Goal: Task Accomplishment & Management: Use online tool/utility

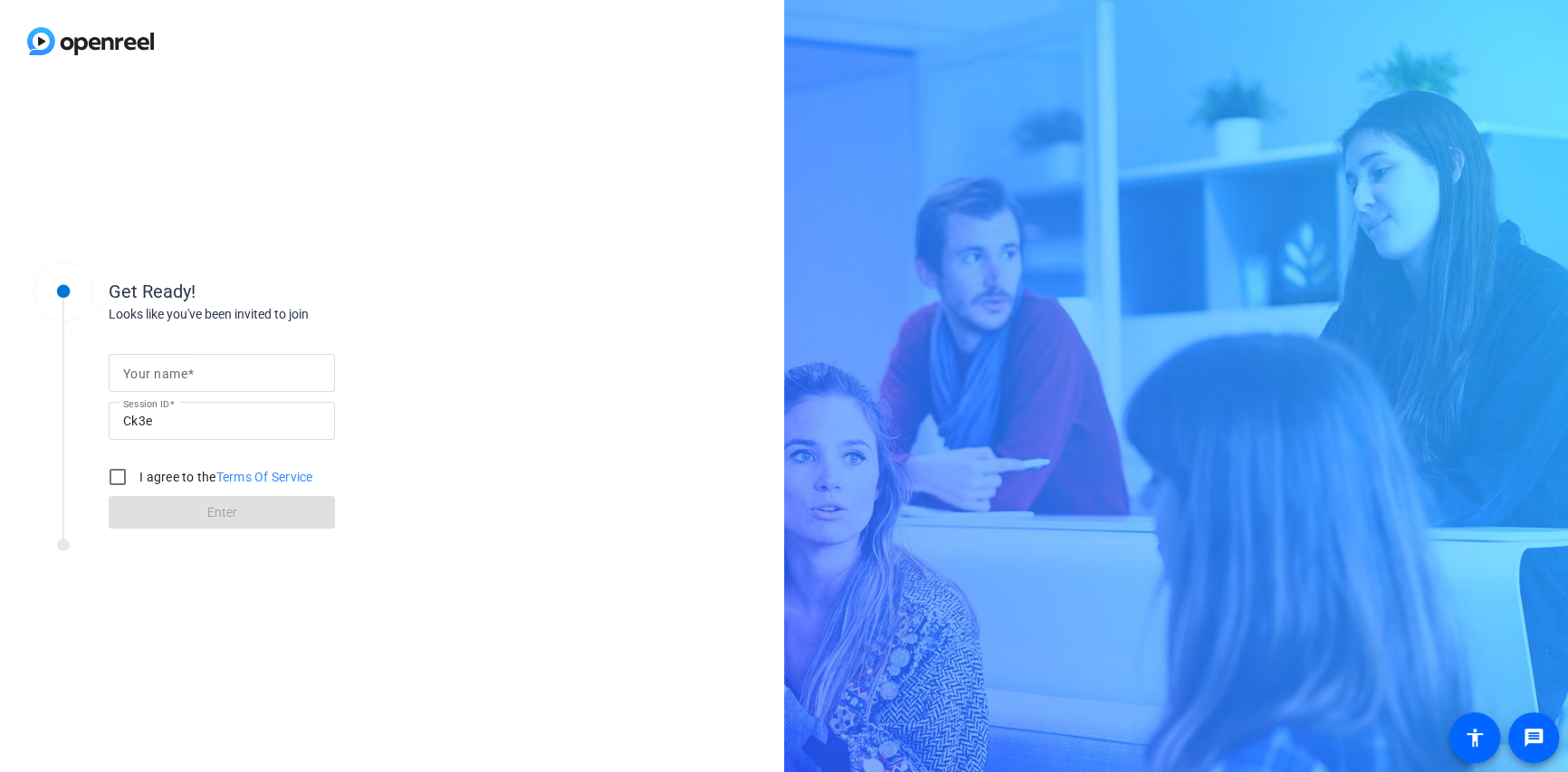
drag, startPoint x: 159, startPoint y: 370, endPoint x: 175, endPoint y: 371, distance: 16.0
click at [160, 370] on mat-label "Your name" at bounding box center [155, 374] width 65 height 15
click at [160, 370] on input "Your name" at bounding box center [222, 373] width 197 height 22
type input "[PERSON_NAME]"
drag, startPoint x: 114, startPoint y: 473, endPoint x: 123, endPoint y: 480, distance: 11.4
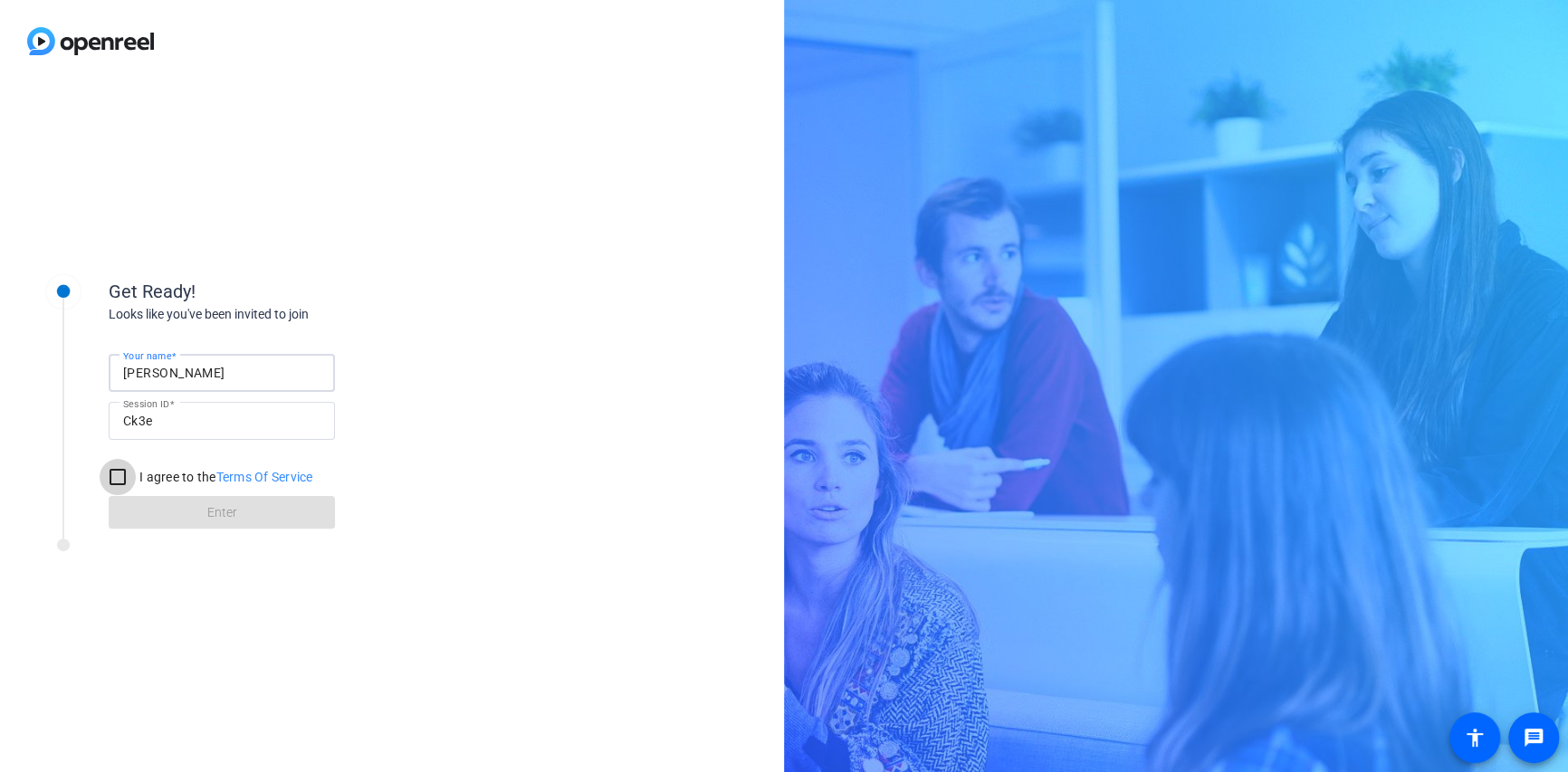
click at [114, 473] on input "I agree to the Terms Of Service" at bounding box center [118, 477] width 36 height 36
checkbox input "true"
click at [214, 512] on span "Enter" at bounding box center [222, 512] width 30 height 19
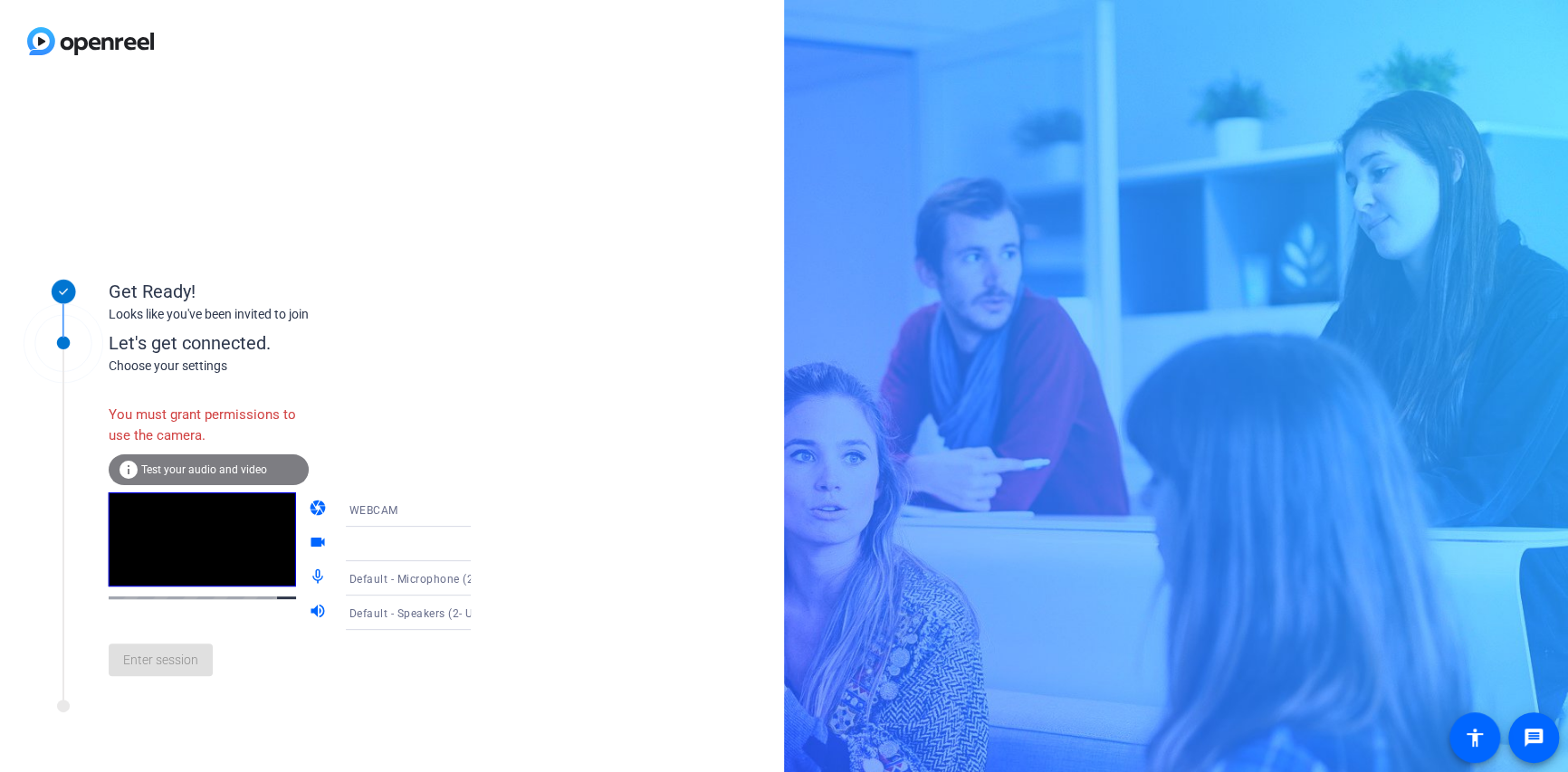
click at [176, 418] on div "You must grant permissions to use the camera." at bounding box center [209, 425] width 200 height 59
drag, startPoint x: 176, startPoint y: 418, endPoint x: 355, endPoint y: 375, distance: 184.1
click at [355, 375] on div "Let's get connected. Choose your settings You must grant permissions to use the…" at bounding box center [309, 510] width 400 height 361
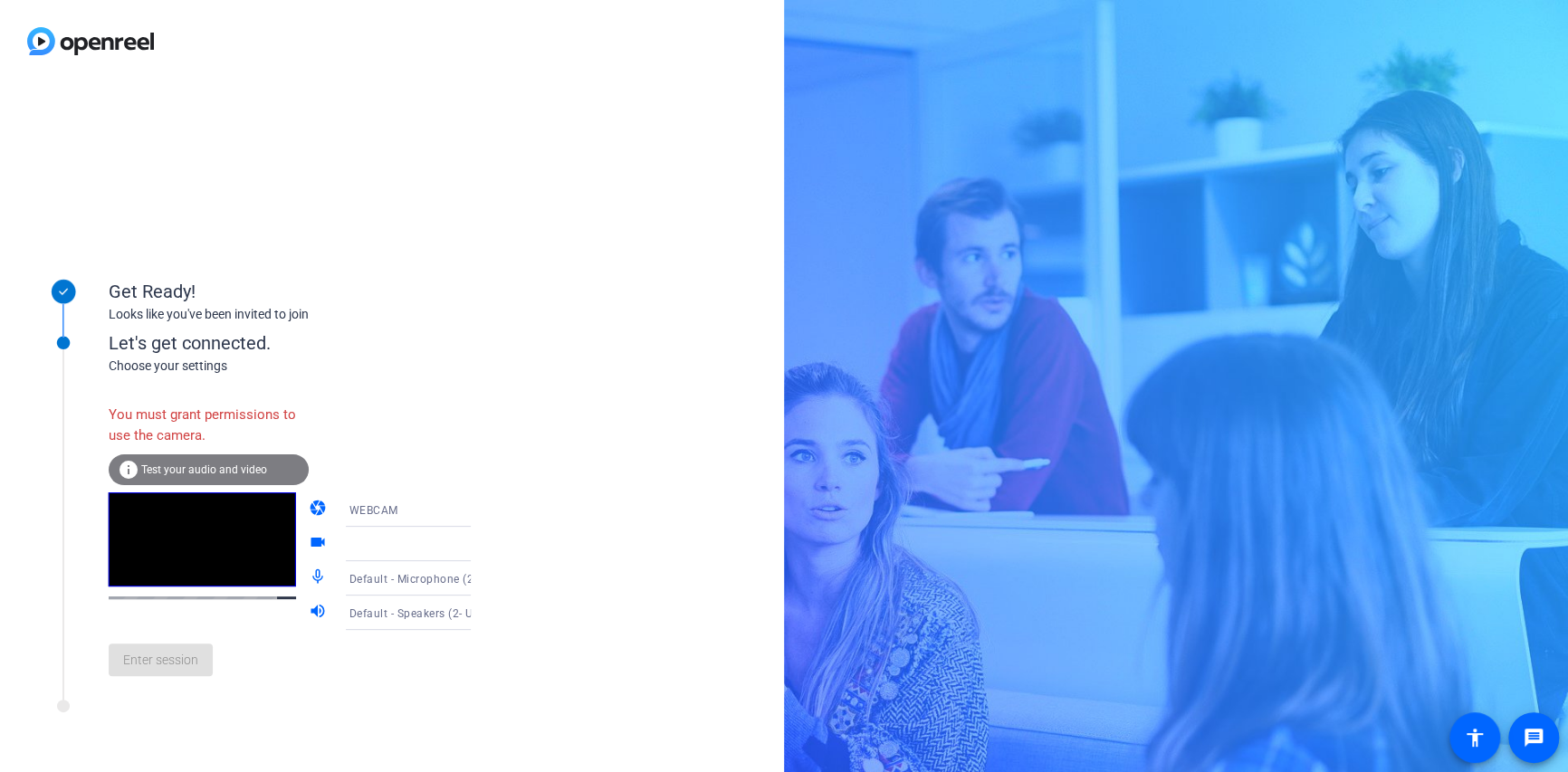
click at [478, 514] on icon at bounding box center [489, 510] width 22 height 22
click at [448, 514] on div at bounding box center [784, 386] width 1568 height 772
click at [478, 513] on icon at bounding box center [489, 510] width 22 height 22
click at [447, 511] on div at bounding box center [784, 386] width 1568 height 772
click at [484, 614] on icon at bounding box center [489, 613] width 9 height 5
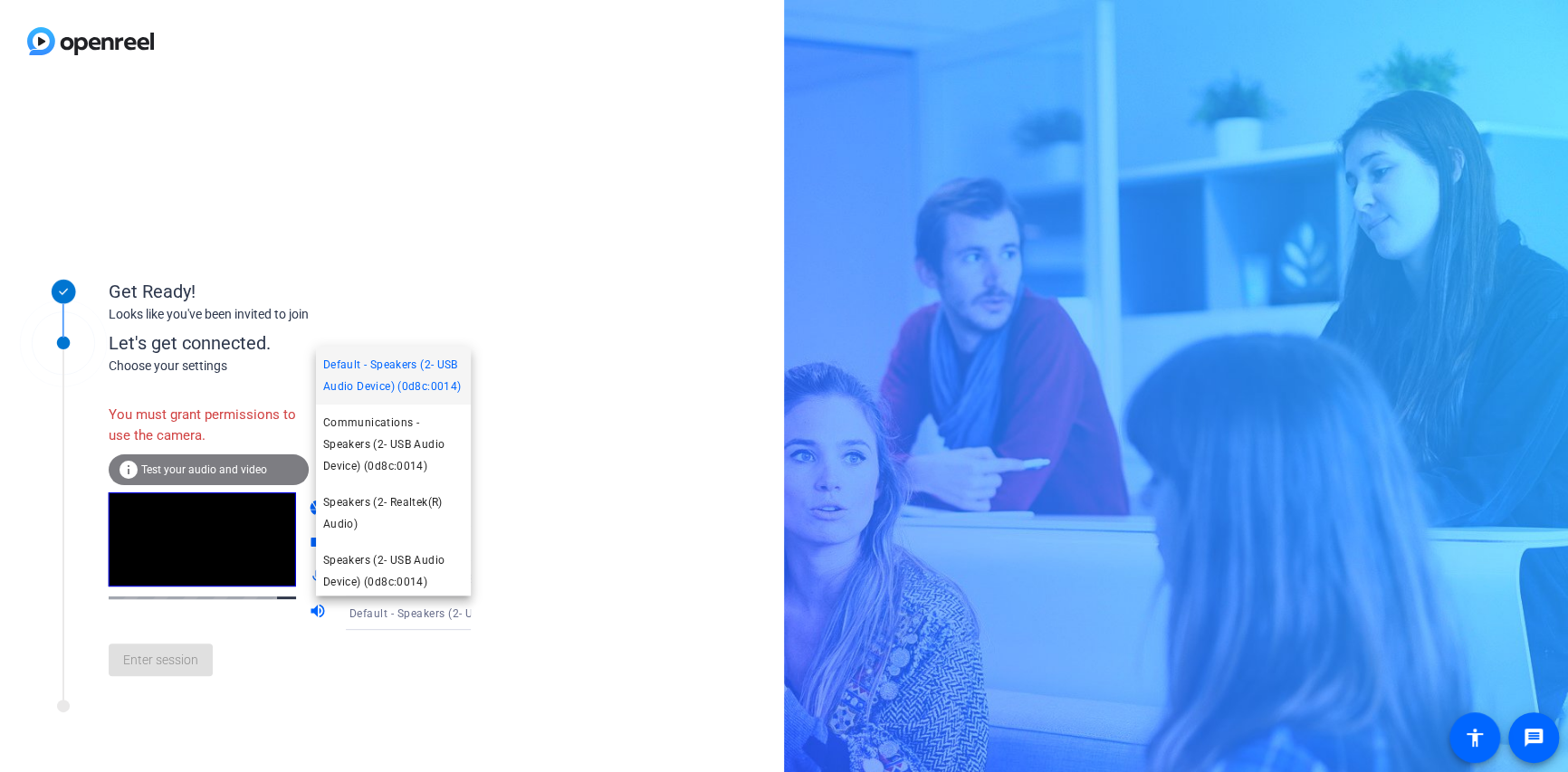
click at [450, 614] on div at bounding box center [784, 386] width 1568 height 772
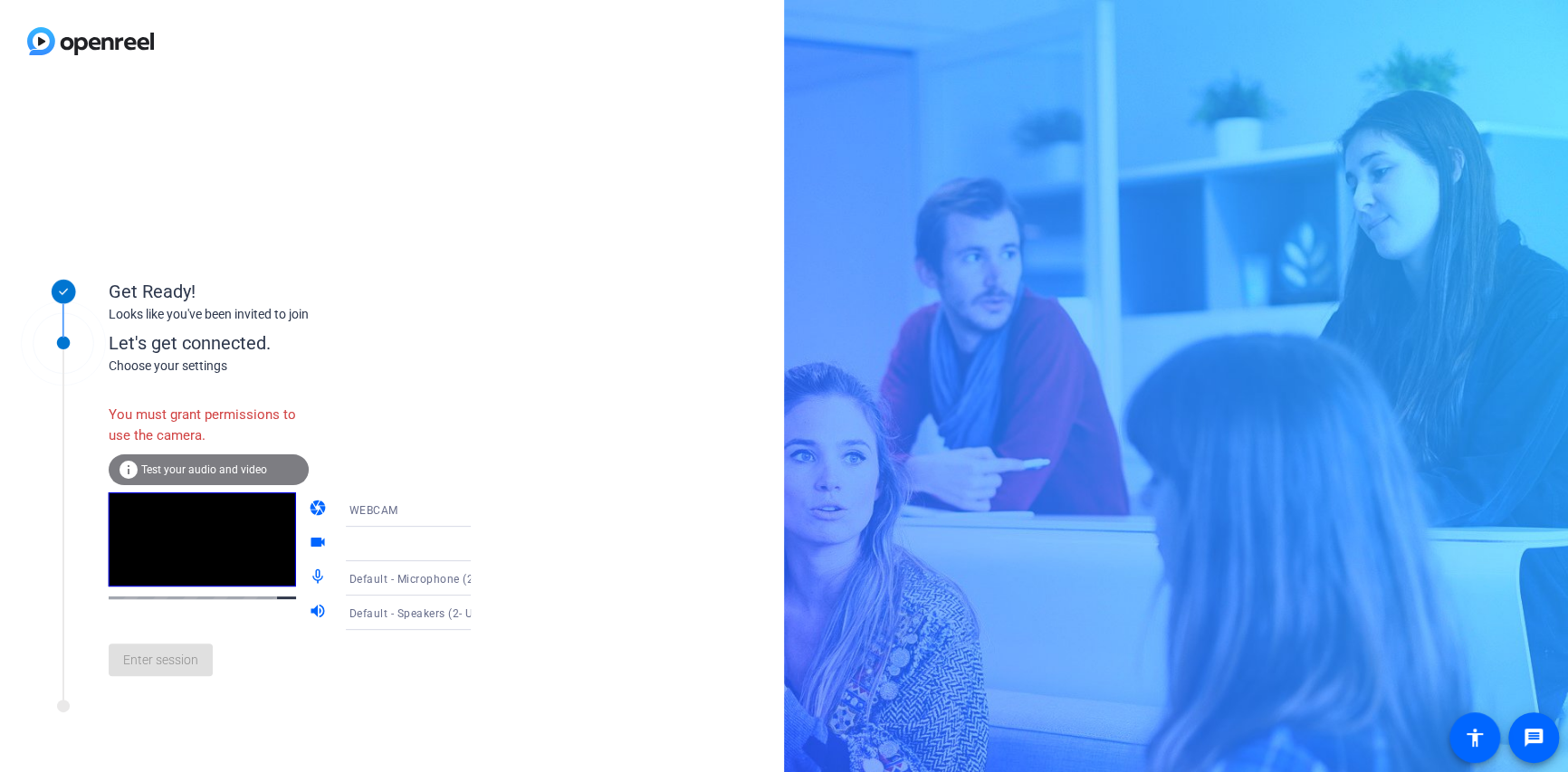
click at [478, 551] on icon at bounding box center [489, 544] width 22 height 22
click at [478, 544] on icon at bounding box center [489, 544] width 22 height 22
click at [484, 543] on icon at bounding box center [489, 544] width 9 height 5
click at [478, 514] on icon at bounding box center [489, 510] width 22 height 22
click at [351, 548] on span "WEBCAM" at bounding box center [347, 545] width 48 height 22
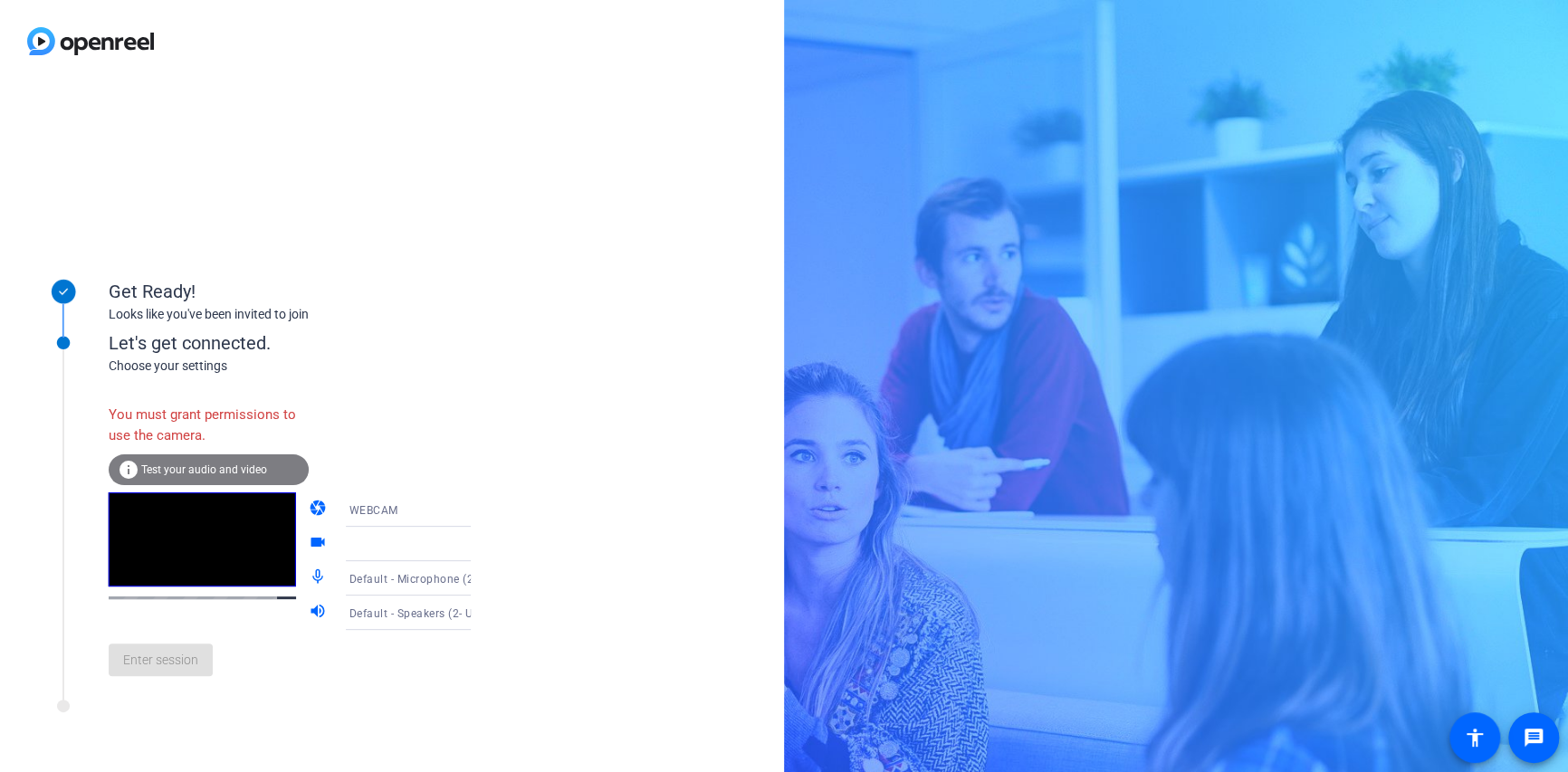
click at [186, 416] on div "You must grant permissions to use the camera." at bounding box center [209, 425] width 200 height 59
click at [187, 416] on div "You must grant permissions to use the camera." at bounding box center [209, 425] width 200 height 59
drag, startPoint x: 187, startPoint y: 416, endPoint x: 345, endPoint y: 375, distance: 163.2
click at [354, 385] on div "You must grant permissions to use the camera. info Test your audio and video ca…" at bounding box center [309, 533] width 400 height 315
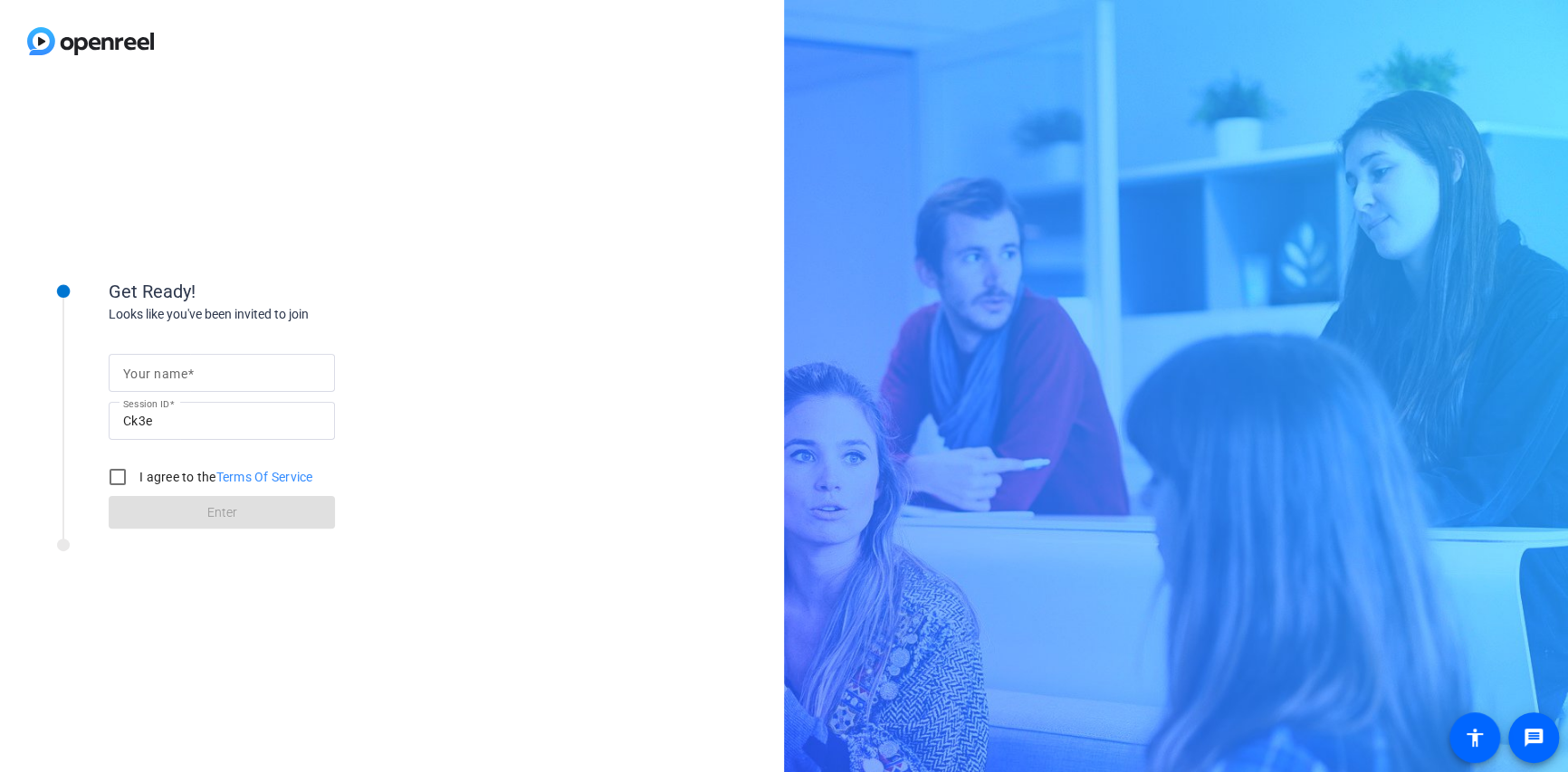
click at [144, 371] on mat-label "Your name" at bounding box center [155, 374] width 65 height 15
click at [144, 371] on input "Your name" at bounding box center [222, 373] width 197 height 22
type input "[PERSON_NAME]"
click at [117, 476] on input "I agree to the Terms Of Service" at bounding box center [118, 477] width 36 height 36
checkbox input "true"
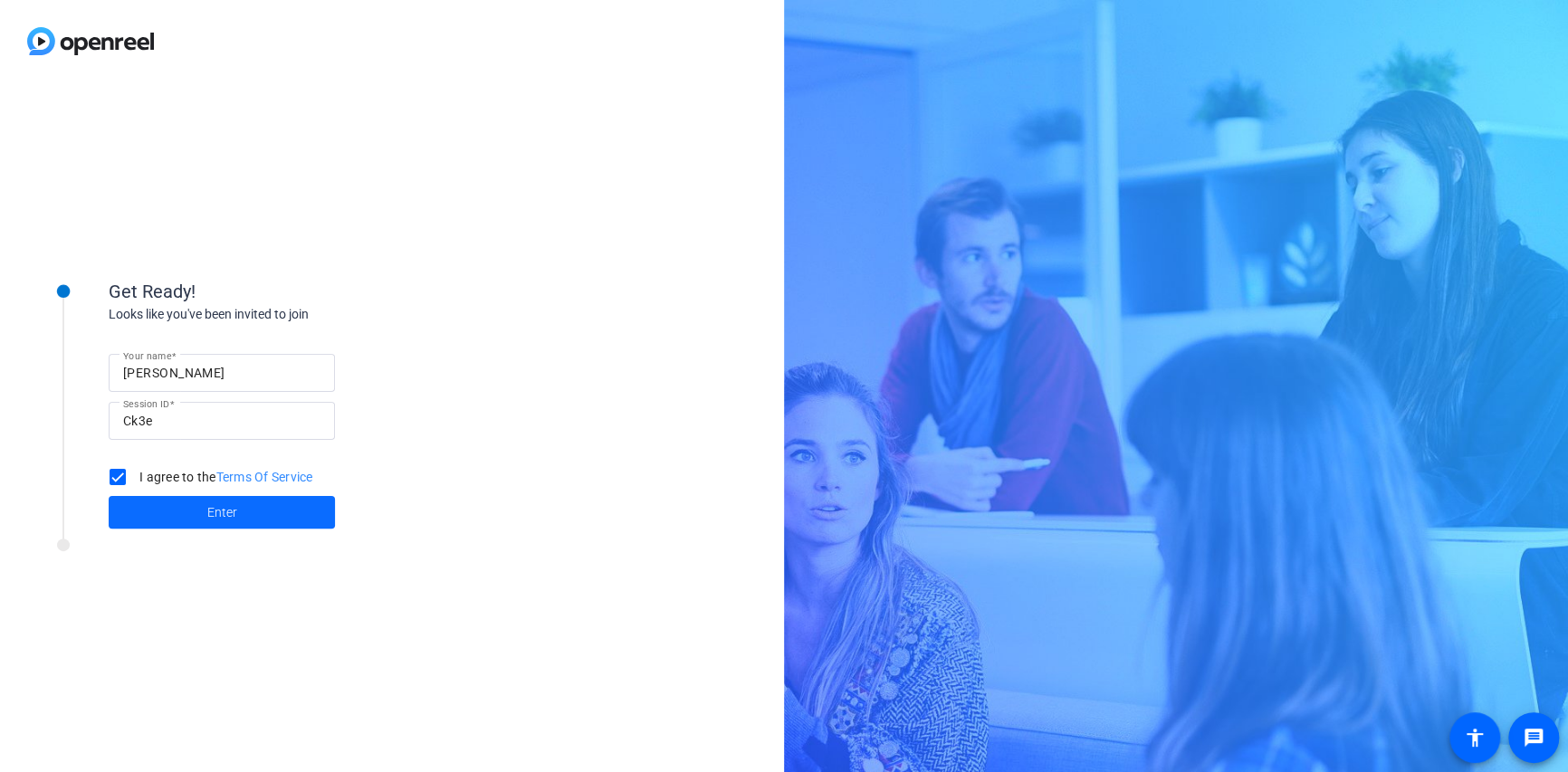
click at [204, 513] on span at bounding box center [222, 512] width 226 height 44
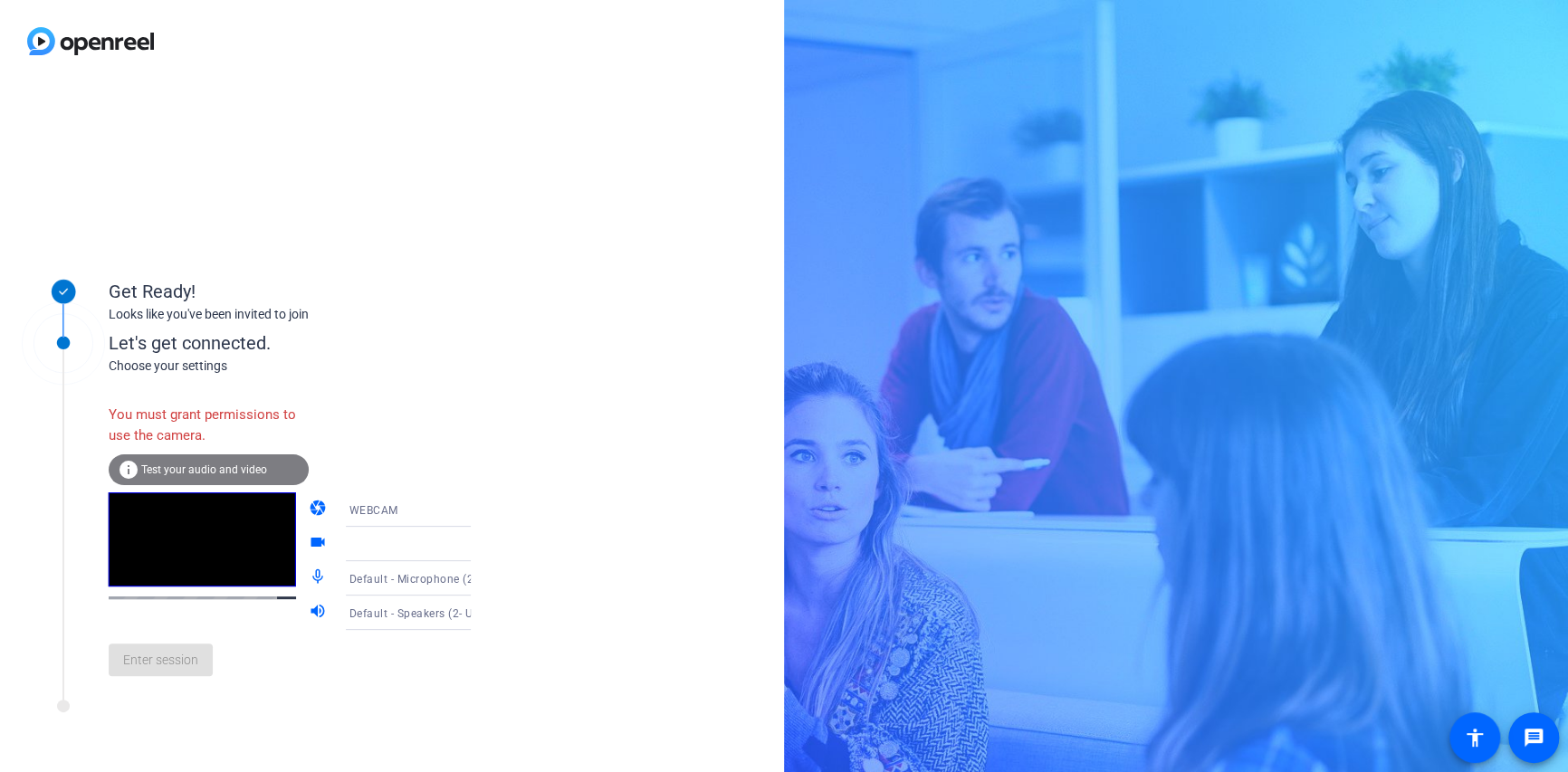
click at [204, 415] on div "You must grant permissions to use the camera." at bounding box center [209, 425] width 200 height 59
drag, startPoint x: 204, startPoint y: 415, endPoint x: 167, endPoint y: 416, distance: 37.0
click at [167, 416] on div "You must grant permissions to use the camera." at bounding box center [209, 425] width 200 height 59
click at [177, 671] on div "Enter session" at bounding box center [309, 660] width 400 height 60
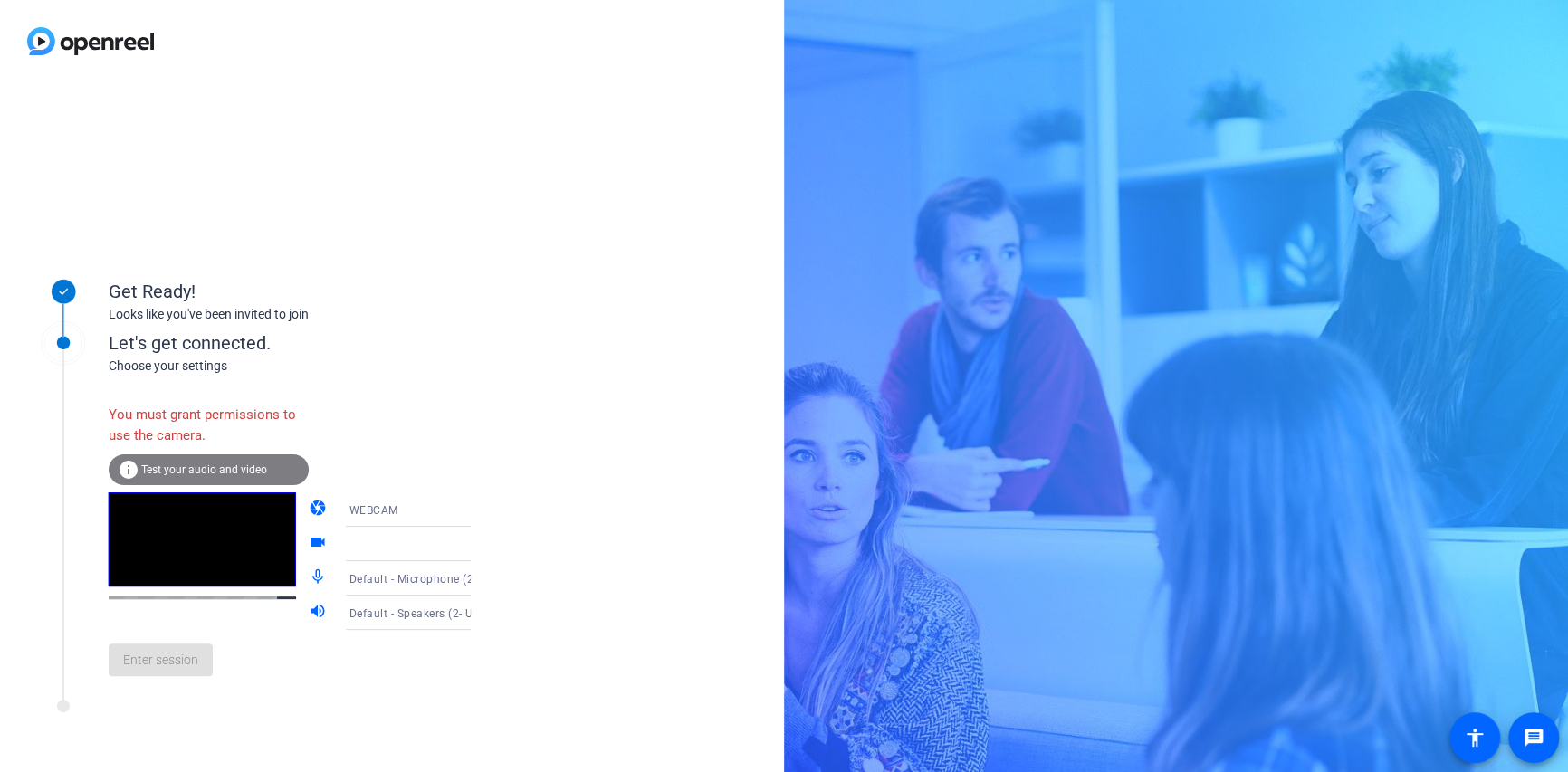
click at [187, 466] on span "Test your audio and video" at bounding box center [203, 470] width 126 height 13
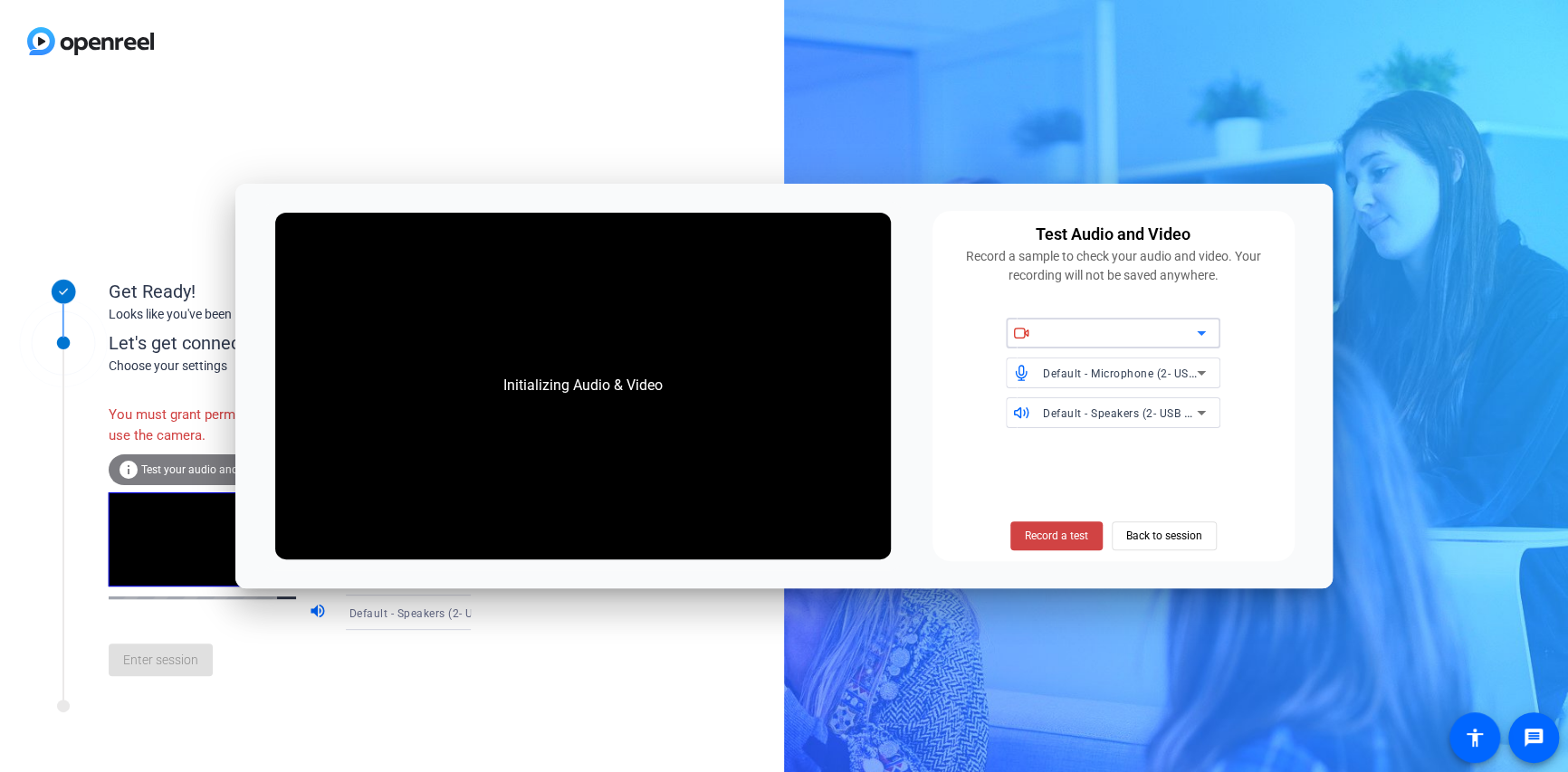
click at [1202, 333] on icon at bounding box center [1202, 333] width 9 height 5
click at [1202, 327] on icon at bounding box center [1202, 333] width 22 height 22
click at [1201, 327] on icon at bounding box center [1202, 333] width 22 height 22
click at [1160, 535] on span "Back to session" at bounding box center [1165, 536] width 76 height 35
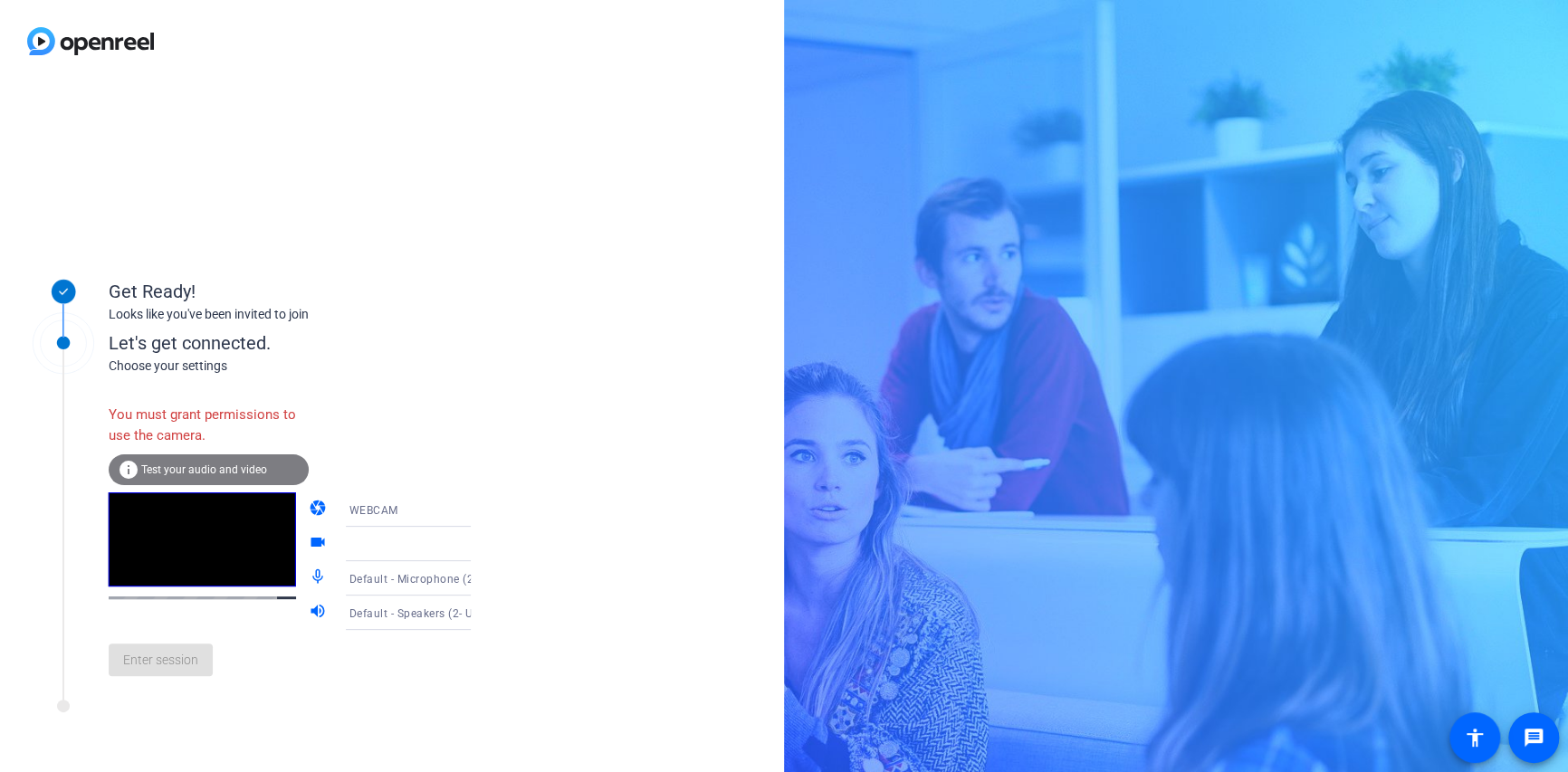
click at [235, 331] on div "Get Ready! Looks like you've been invited to join" at bounding box center [244, 292] width 452 height 91
click at [478, 515] on icon at bounding box center [489, 510] width 22 height 22
drag, startPoint x: 350, startPoint y: 546, endPoint x: 349, endPoint y: 563, distance: 17.0
click at [350, 548] on span "WEBCAM" at bounding box center [347, 545] width 48 height 22
drag, startPoint x: 454, startPoint y: 510, endPoint x: 441, endPoint y: 512, distance: 13.2
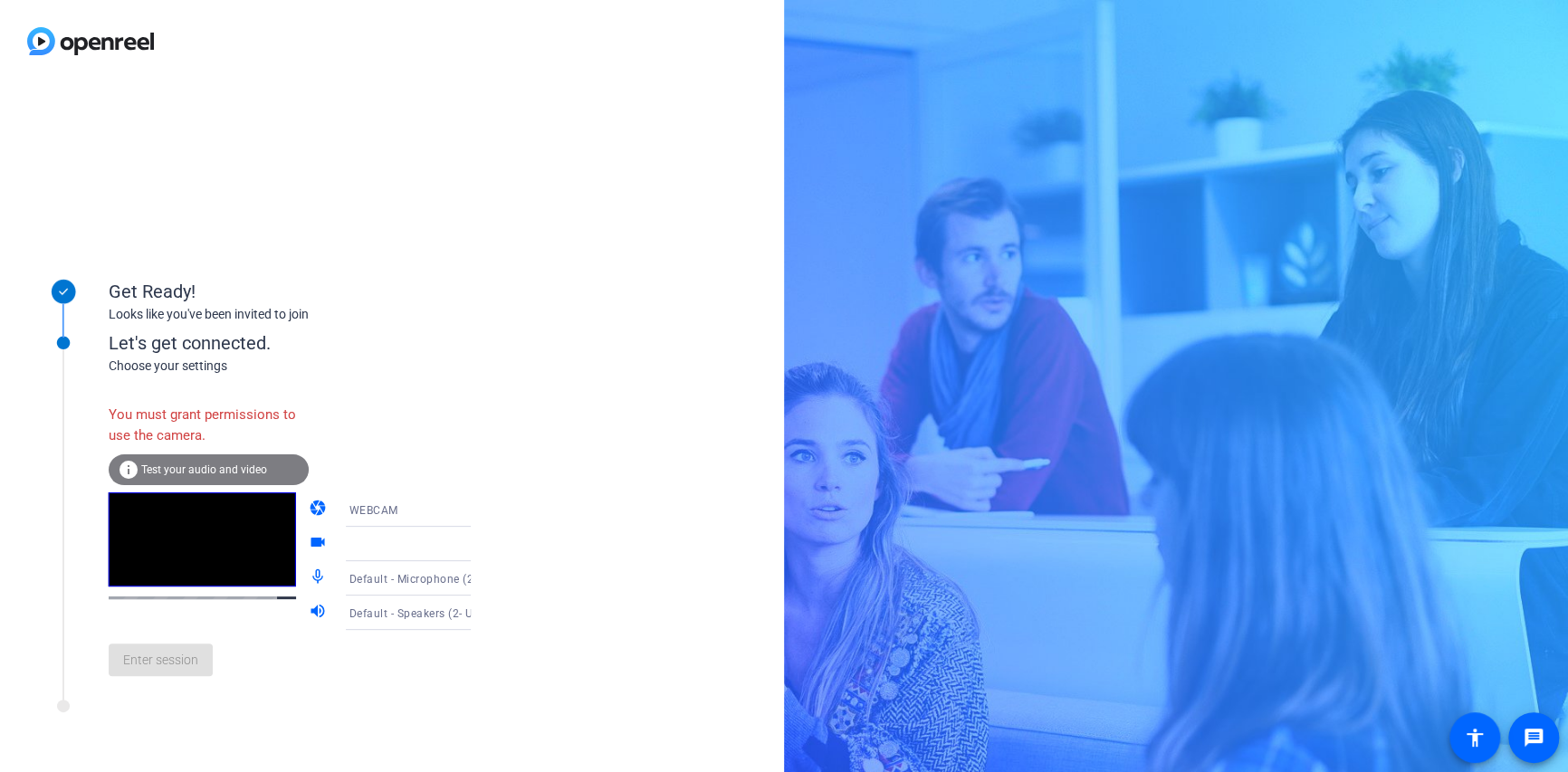
click at [484, 510] on icon at bounding box center [489, 510] width 9 height 5
click at [359, 580] on span "DESKTOP" at bounding box center [349, 581] width 51 height 22
